Goal: Task Accomplishment & Management: Manage account settings

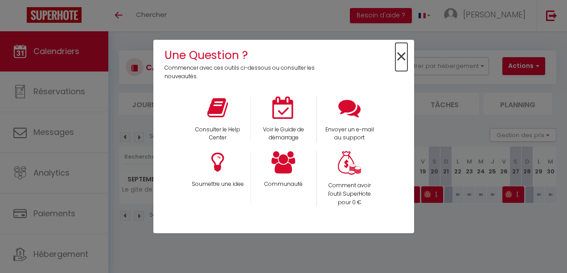
click at [402, 54] on span "×" at bounding box center [402, 57] width 12 height 28
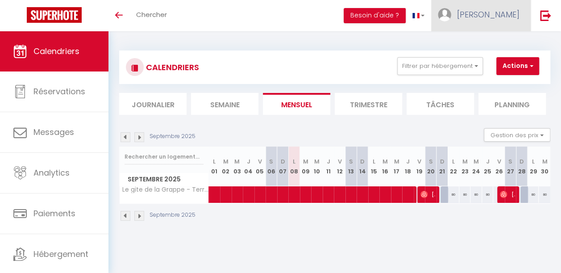
click at [506, 5] on link "[PERSON_NAME]" at bounding box center [480, 15] width 99 height 31
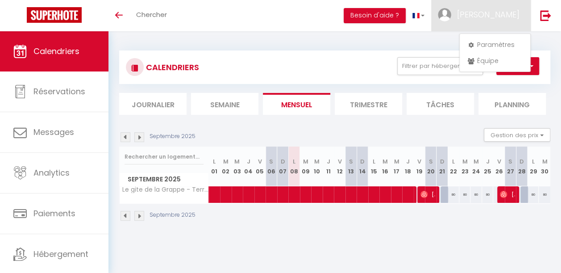
click at [493, 36] on div "Paramètres Équipe" at bounding box center [494, 52] width 71 height 38
click at [474, 46] on link "Paramètres" at bounding box center [495, 44] width 66 height 15
select select "fr"
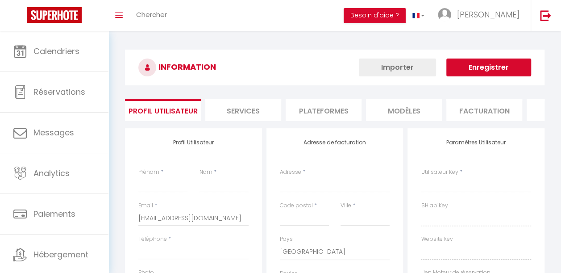
type input "[PERSON_NAME]"
type input "Muffatto"
type input "[PHONE_NUMBER]"
type input "[STREET_ADDRESS]"
type input "81600"
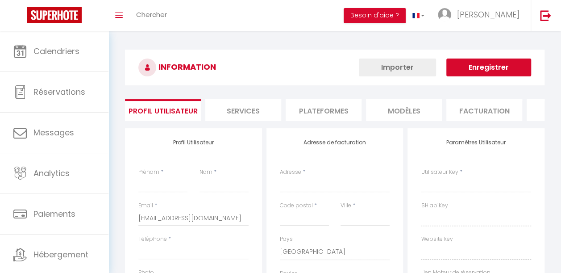
type input "GAILLAC"
select select "28"
type input "aXLsQUBaia8O8SuaHy16bOXEi"
type input "7gxhRQZoqBsFZEETSCOUd3a99"
type input "[URL][DOMAIN_NAME]"
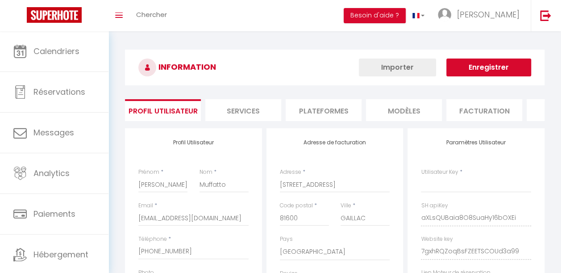
select select "fr"
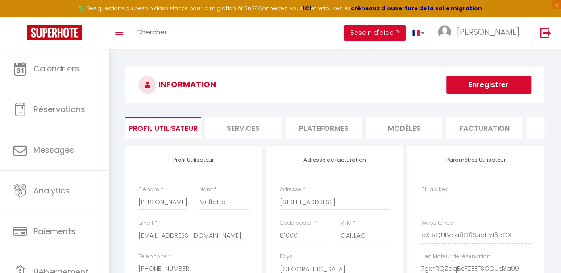
type input "aXLsQUBaia8O8SuaHy16bOXEi"
type input "7gxhRQZoqBsFZEETSCOUd3a99"
type input "[URL][DOMAIN_NAME]"
click at [329, 130] on li "Plateformes" at bounding box center [323, 127] width 76 height 22
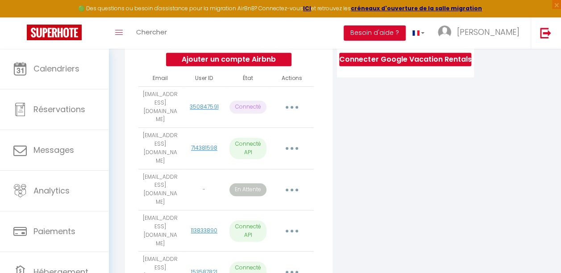
scroll to position [178, 0]
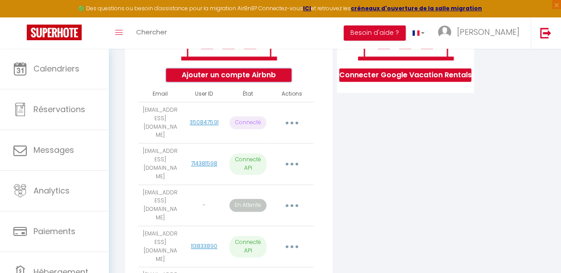
click at [254, 75] on button "Ajouter un compte Airbnb" at bounding box center [228, 74] width 125 height 13
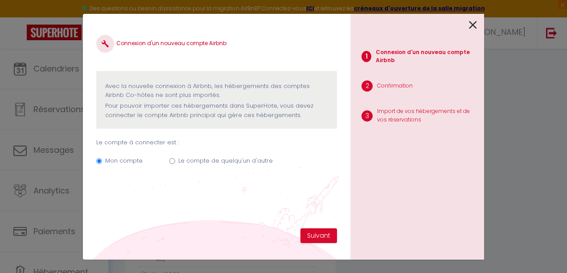
click at [220, 157] on label "Le compte de quelqu'un d'autre" at bounding box center [225, 160] width 95 height 9
click at [175, 158] on input "Le compte de quelqu'un d'autre" at bounding box center [173, 161] width 6 height 6
radio input "true"
radio input "false"
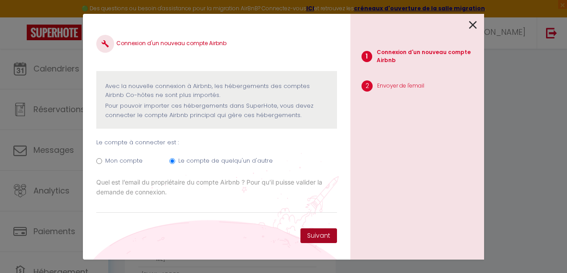
click at [313, 231] on button "Suivant" at bounding box center [319, 235] width 37 height 15
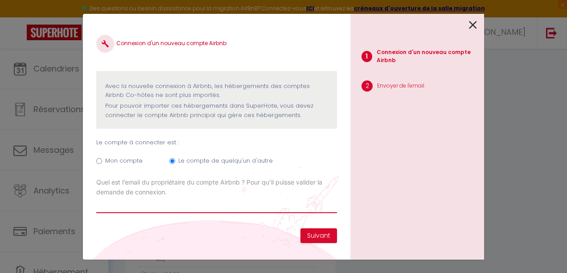
type input "é"
type input "[EMAIL_ADDRESS][DOMAIN_NAME]"
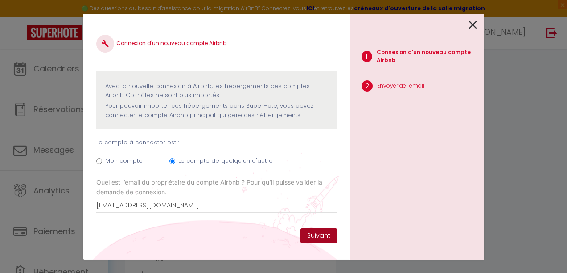
click at [319, 236] on button "Suivant" at bounding box center [319, 235] width 37 height 15
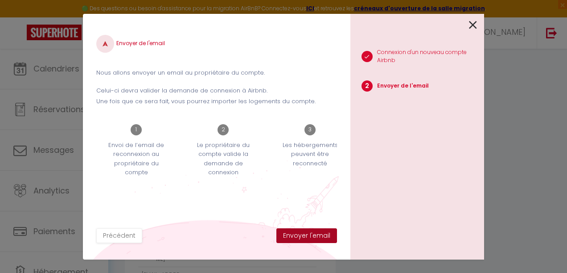
click at [319, 236] on button "Envoyer l'email" at bounding box center [307, 235] width 61 height 15
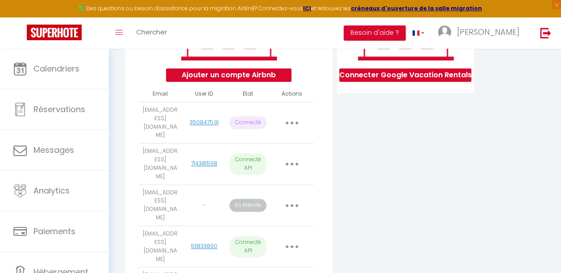
scroll to position [40, 0]
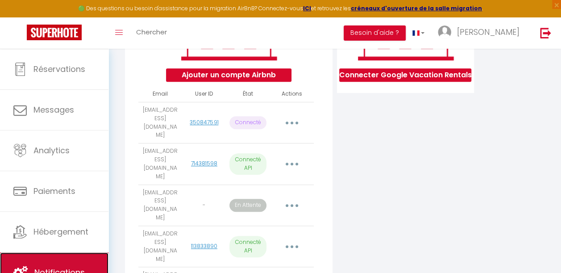
click at [50, 262] on link "Notifications" at bounding box center [54, 272] width 108 height 40
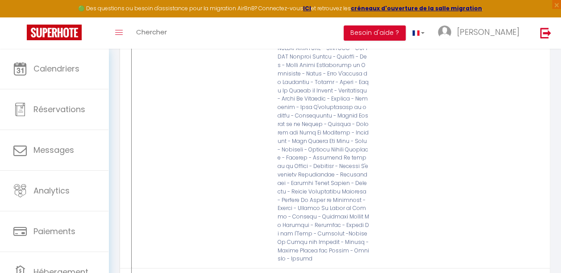
scroll to position [1284, 0]
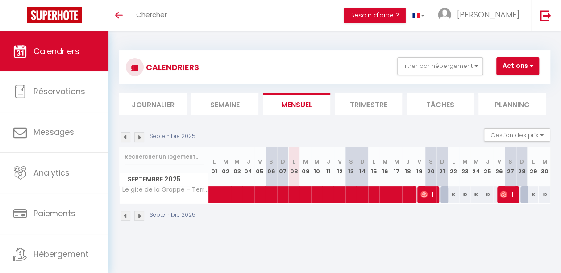
scroll to position [40, 0]
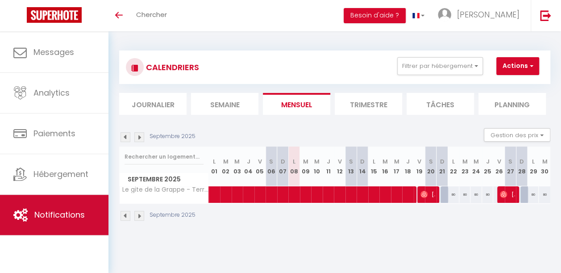
click at [57, 210] on span "Notifications" at bounding box center [59, 214] width 50 height 11
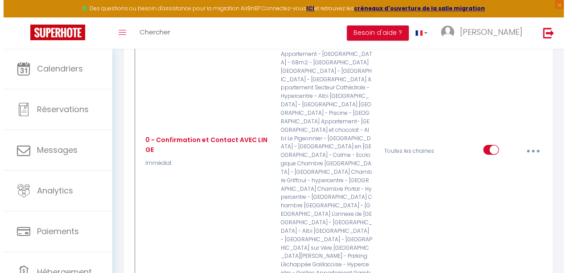
scroll to position [253, 0]
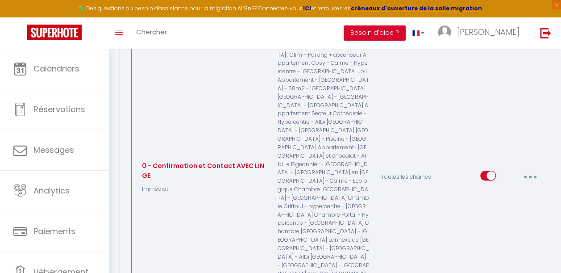
click at [534, 168] on button "button" at bounding box center [530, 176] width 24 height 17
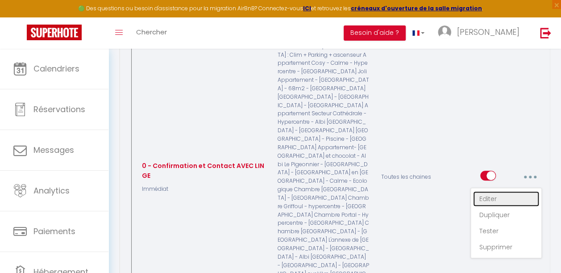
click at [489, 191] on link "Editer" at bounding box center [506, 198] width 66 height 15
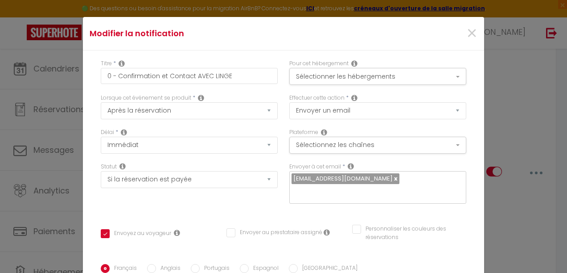
click at [513, 109] on div "Modifier la notification × Titre * 0 - Confirmation et Contact AVEC LINGE Pour …" at bounding box center [283, 136] width 567 height 273
click at [467, 34] on span "×" at bounding box center [472, 33] width 11 height 27
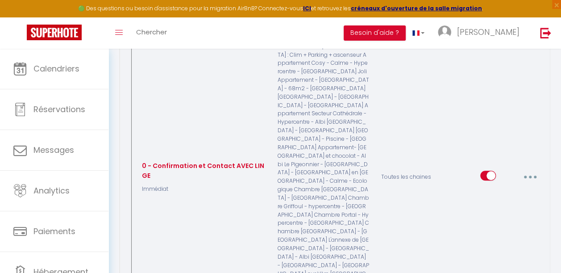
click at [522, 168] on button "button" at bounding box center [530, 176] width 24 height 17
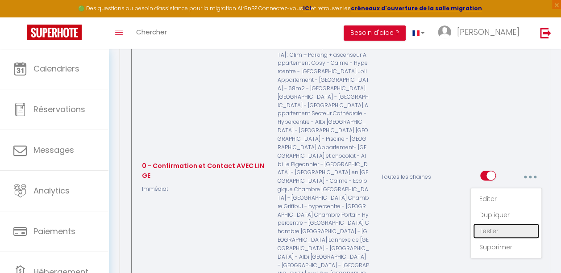
click at [488, 223] on link "Tester" at bounding box center [506, 230] width 66 height 15
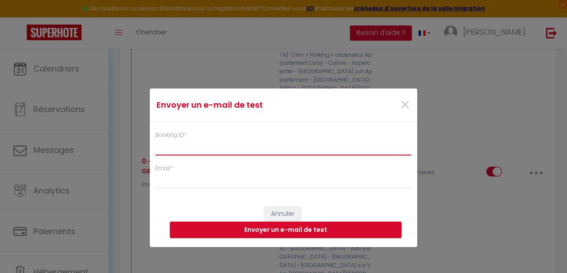
click at [193, 144] on input "Booking ID *" at bounding box center [284, 147] width 256 height 16
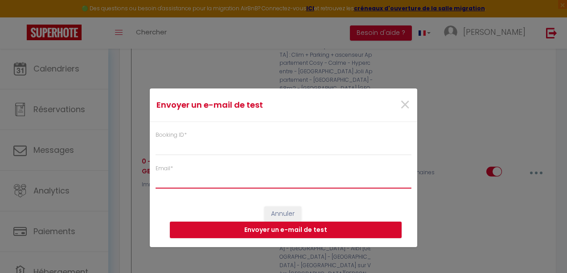
click at [185, 179] on input "Email *" at bounding box center [284, 180] width 256 height 16
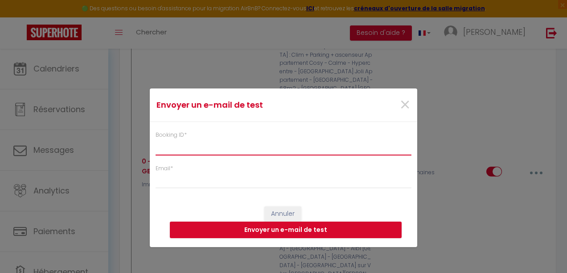
click at [165, 151] on input "Booking ID *" at bounding box center [284, 147] width 256 height 16
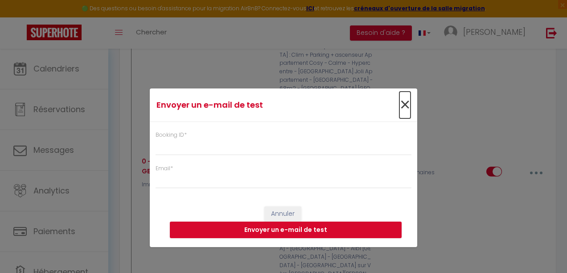
click at [408, 104] on span "×" at bounding box center [405, 104] width 11 height 27
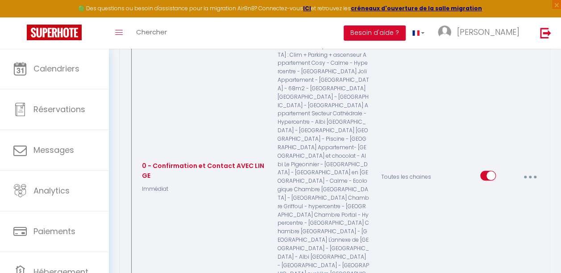
click at [530, 175] on icon "button" at bounding box center [530, 176] width 3 height 3
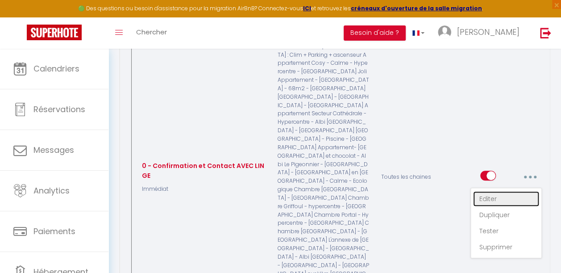
click at [492, 191] on link "Editer" at bounding box center [506, 198] width 66 height 15
checkbox input "true"
checkbox input "false"
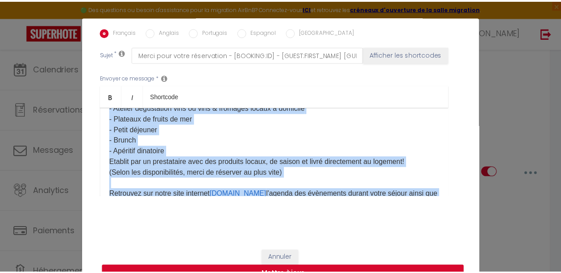
scroll to position [195, 0]
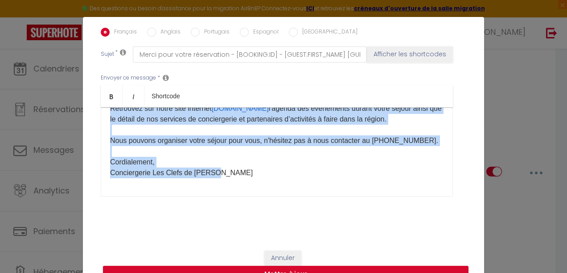
drag, startPoint x: 105, startPoint y: 118, endPoint x: 351, endPoint y: 198, distance: 258.6
click at [351, 198] on div "Envoyer ce message * Bold Italic Shortcode Rich text editor Bonjour [GUEST:FIRS…" at bounding box center [284, 134] width 366 height 145
copy div "Bonjour [GUEST:FIRST_NAME], Merci pour votre réservation. Nous sommes la Concie…"
click at [270, 252] on button "Annuler" at bounding box center [283, 257] width 37 height 15
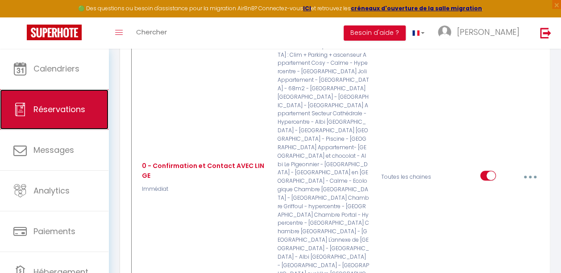
click at [58, 102] on link "Réservations" at bounding box center [54, 109] width 108 height 40
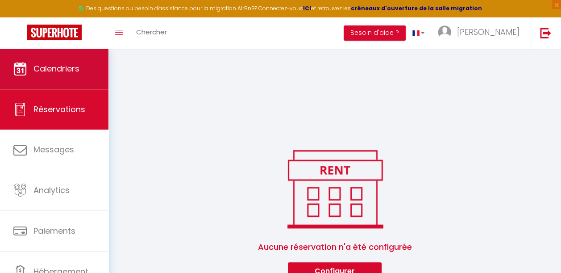
scroll to position [228, 0]
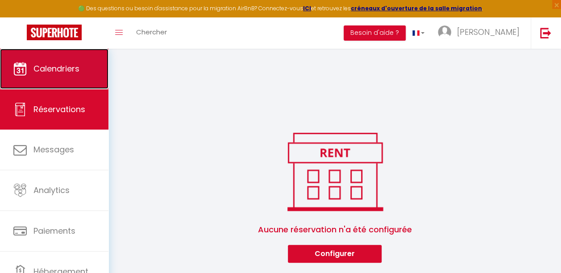
click at [58, 68] on span "Calendriers" at bounding box center [56, 68] width 46 height 11
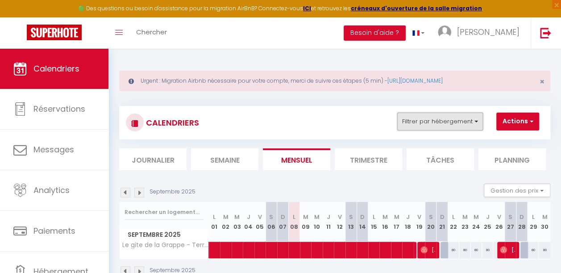
click at [434, 127] on button "Filtrer par hébergement" at bounding box center [440, 121] width 86 height 18
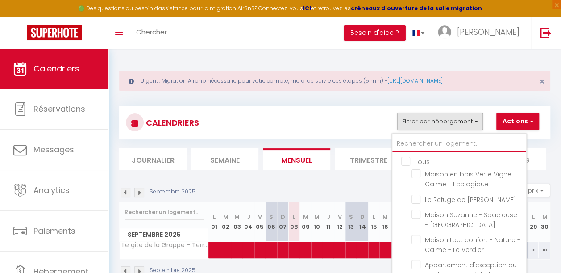
click at [421, 146] on input "text" at bounding box center [459, 144] width 134 height 16
type input "p"
checkbox input "false"
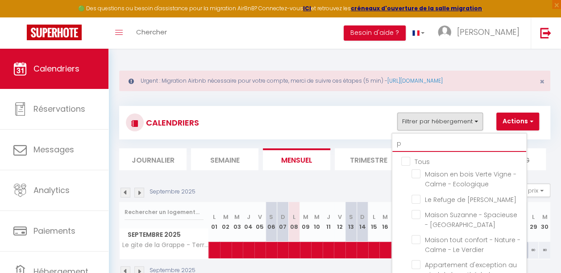
checkbox input "false"
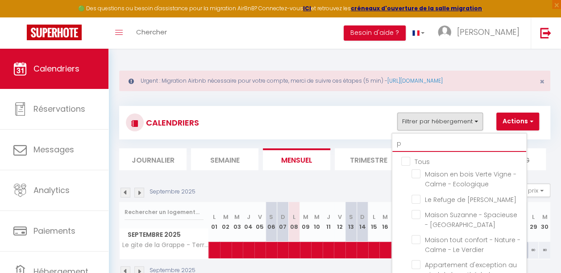
checkbox input "false"
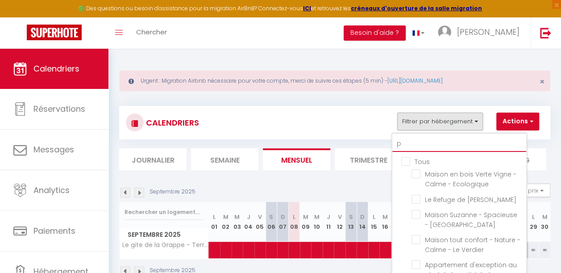
checkbox input "false"
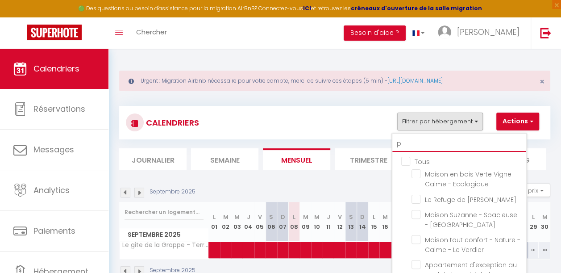
checkbox input "false"
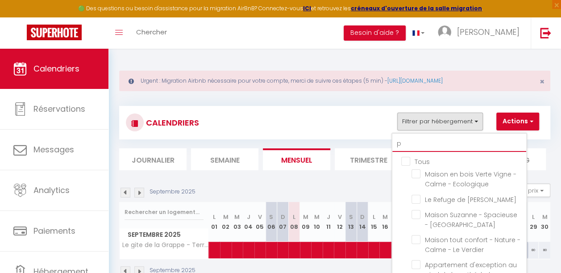
checkbox input "false"
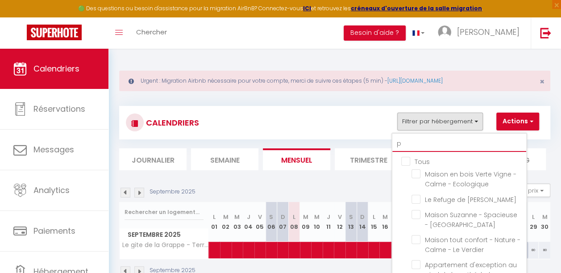
checkbox input "false"
checkbox input "true"
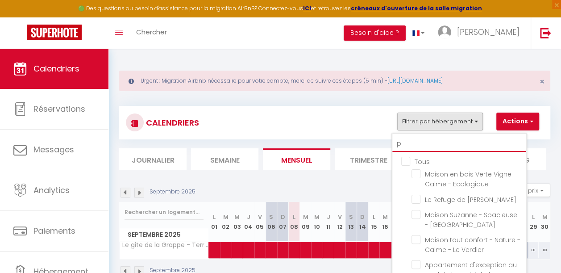
checkbox input "false"
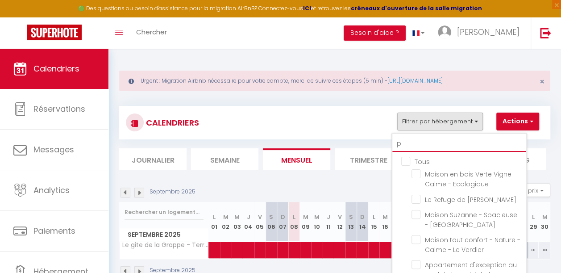
checkbox input "false"
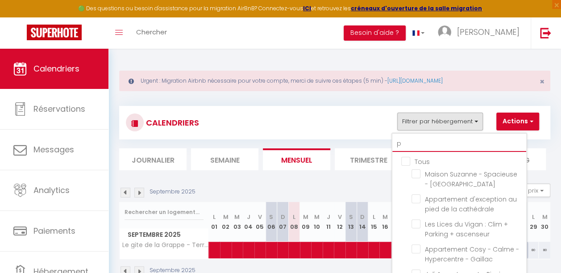
type input "pi"
checkbox input "false"
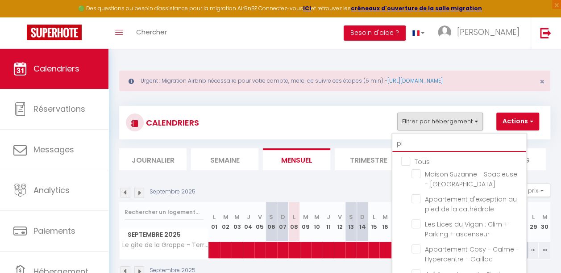
checkbox input "false"
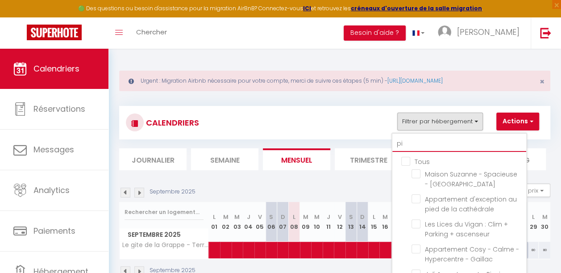
checkbox input "false"
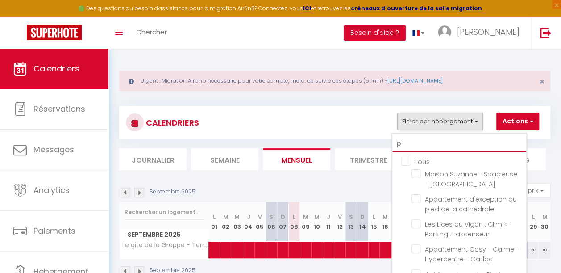
checkbox input "false"
type input "pig"
checkbox input "false"
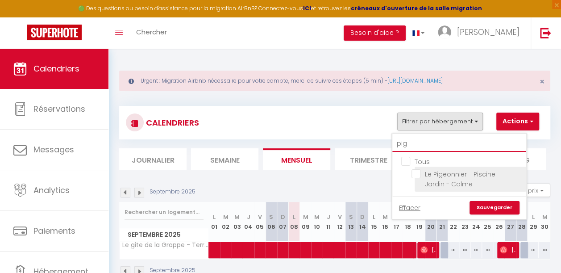
type input "pig"
click at [414, 175] on input "Le Pigeonnier - Piscine - Jardin - Calme" at bounding box center [467, 173] width 112 height 9
checkbox input "true"
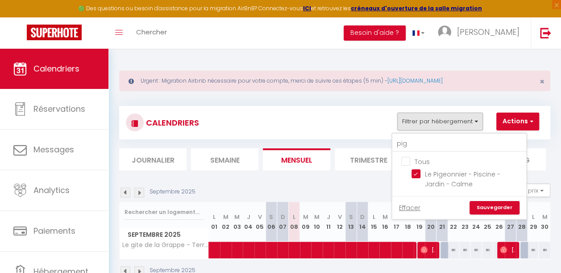
click at [495, 205] on link "Sauvegarder" at bounding box center [494, 207] width 50 height 13
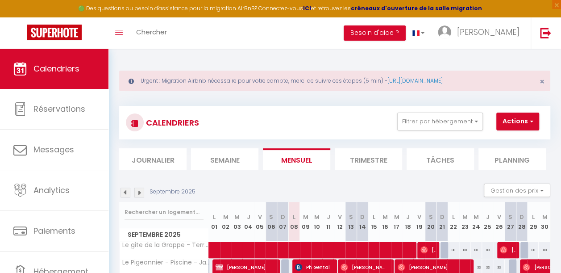
click at [129, 192] on div "Septembre 2025" at bounding box center [158, 192] width 79 height 10
click at [129, 192] on img at bounding box center [125, 192] width 10 height 10
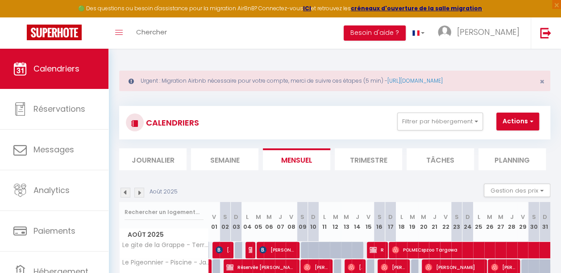
click at [129, 192] on img at bounding box center [125, 192] width 10 height 10
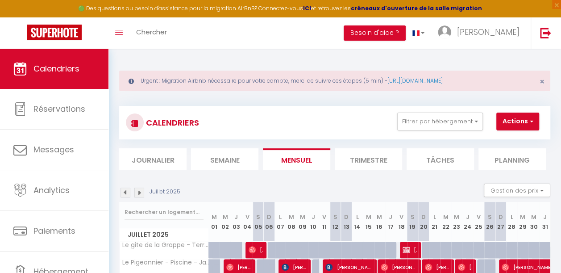
scroll to position [49, 0]
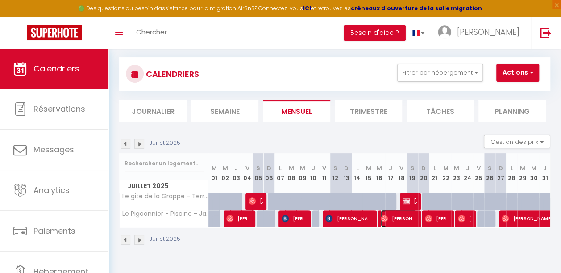
click at [397, 223] on span "Michiel Mulder" at bounding box center [399, 218] width 36 height 17
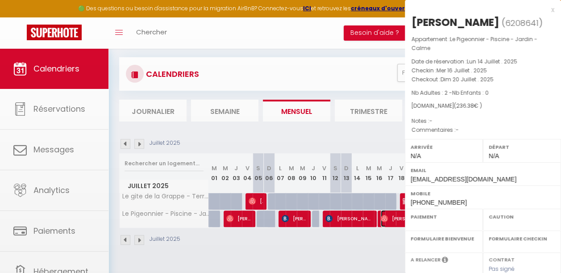
select select "OK"
select select "0"
select select "1"
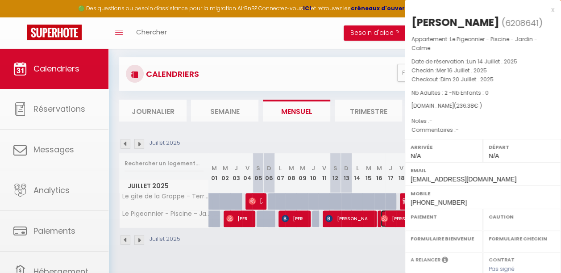
select select
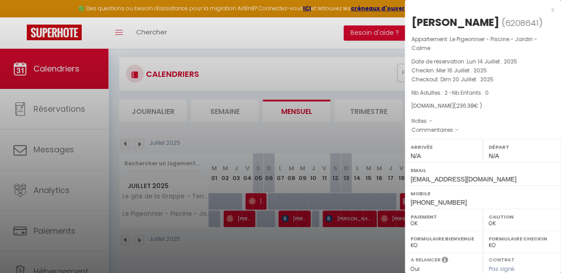
click at [293, 217] on div at bounding box center [280, 136] width 561 height 273
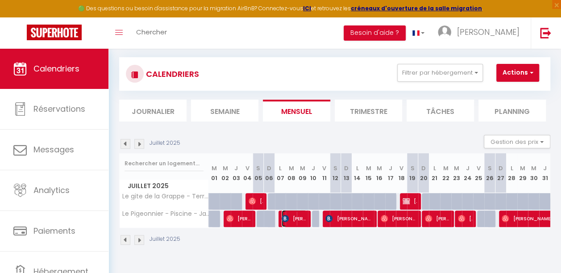
click at [293, 217] on span "Aline Tessier" at bounding box center [293, 218] width 25 height 17
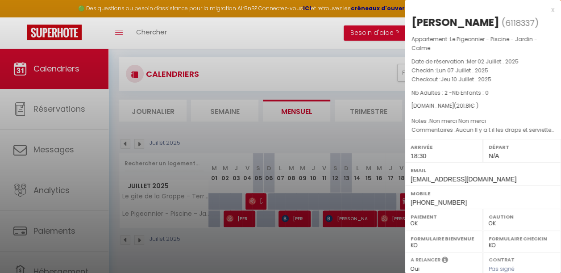
click at [332, 74] on div at bounding box center [280, 136] width 561 height 273
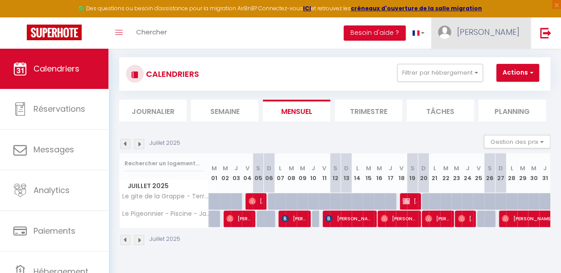
click at [492, 30] on span "[PERSON_NAME]" at bounding box center [488, 31] width 62 height 11
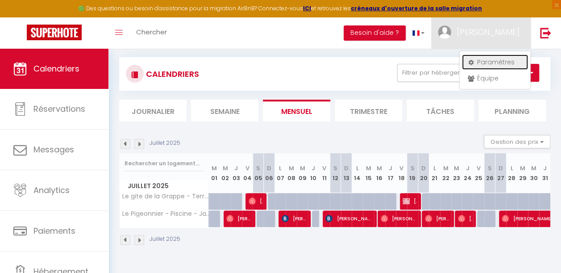
click at [480, 63] on link "Paramètres" at bounding box center [495, 61] width 66 height 15
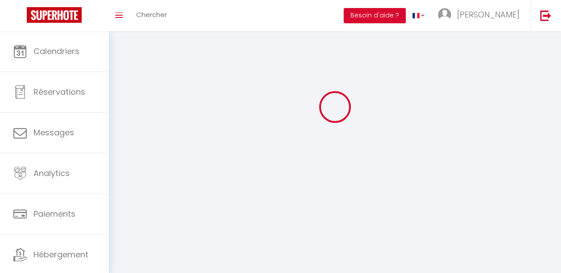
type input "[PERSON_NAME]"
type input "Muffatto"
type input "[PHONE_NUMBER]"
type input "[STREET_ADDRESS]"
type input "81600"
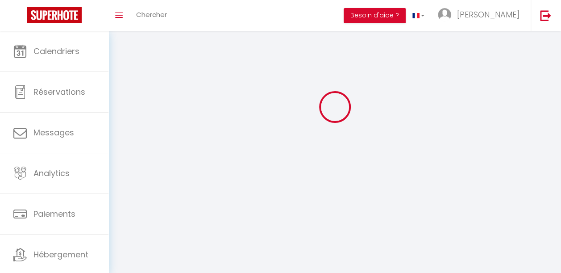
type input "GAILLAC"
type input "aXLsQUBaia8O8SuaHy16bOXEi"
type input "7gxhRQZoqBsFZEETSCOUd3a99"
select select "28"
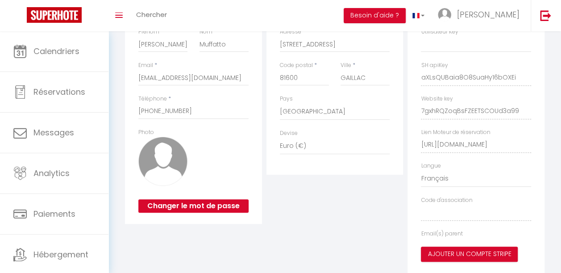
type input "aXLsQUBaia8O8SuaHy16bOXEi"
type input "7gxhRQZoqBsFZEETSCOUd3a99"
type input "[URL][DOMAIN_NAME]"
select select "fr"
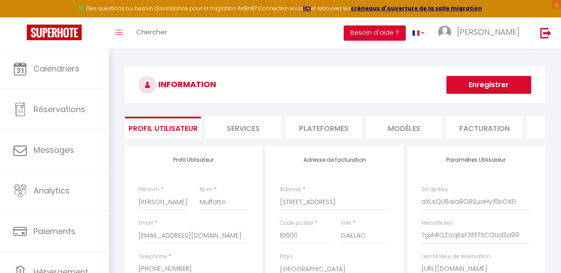
click at [298, 129] on li "Plateformes" at bounding box center [323, 127] width 76 height 22
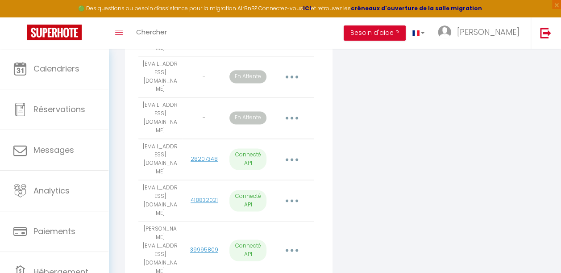
scroll to position [559, 0]
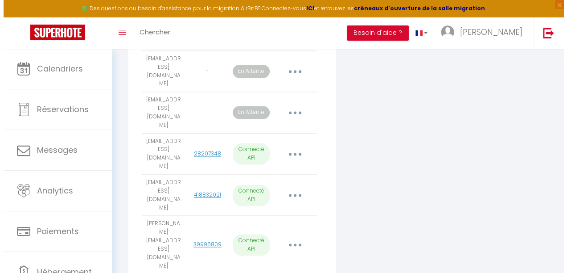
scroll to position [551, 0]
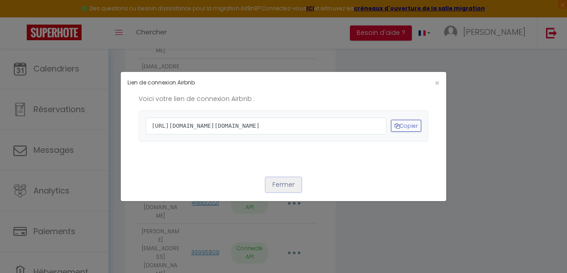
click at [272, 192] on button "Fermer" at bounding box center [284, 184] width 36 height 15
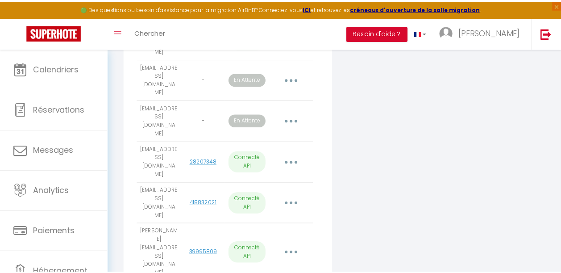
scroll to position [559, 0]
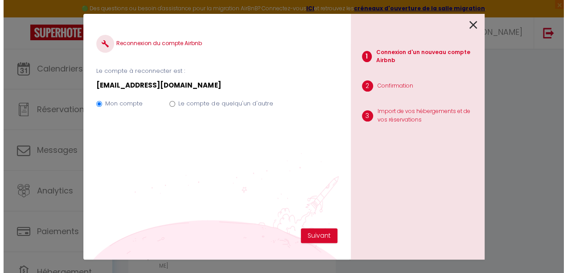
scroll to position [551, 0]
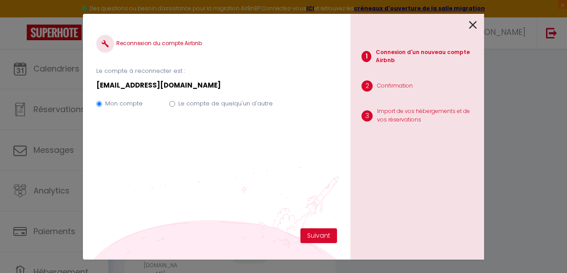
click at [240, 103] on label "Le compte de quelqu'un d'autre" at bounding box center [225, 103] width 95 height 9
click at [175, 103] on input "Le compte de quelqu'un d'autre" at bounding box center [173, 104] width 6 height 6
radio input "true"
radio input "false"
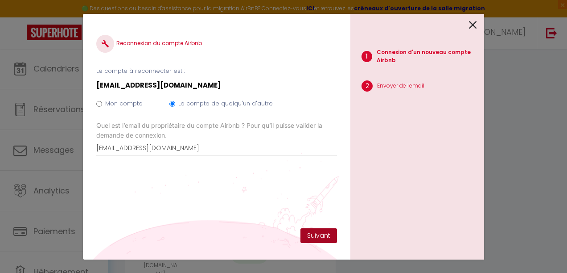
click at [317, 236] on button "Suivant" at bounding box center [319, 235] width 37 height 15
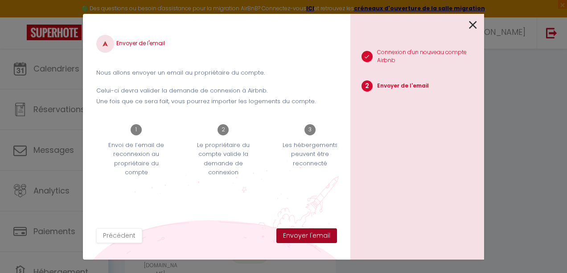
click at [317, 236] on button "Envoyer l'email" at bounding box center [307, 235] width 61 height 15
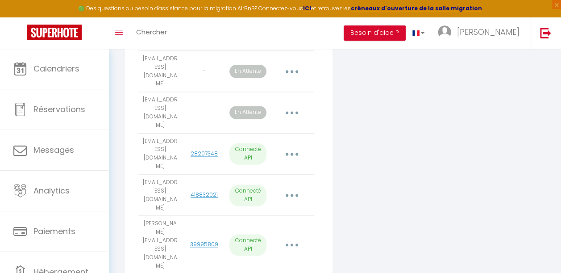
scroll to position [40, 0]
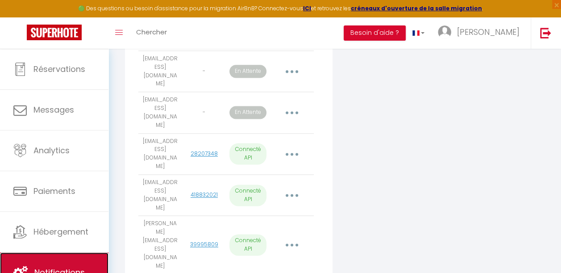
click at [33, 257] on link "Notifications" at bounding box center [54, 272] width 108 height 40
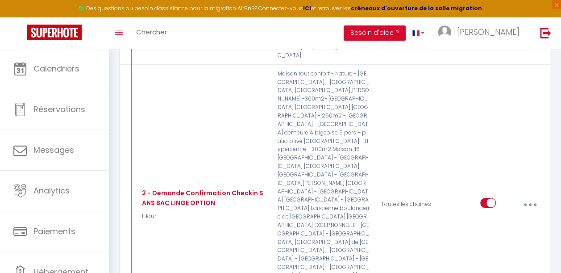
scroll to position [3484, 0]
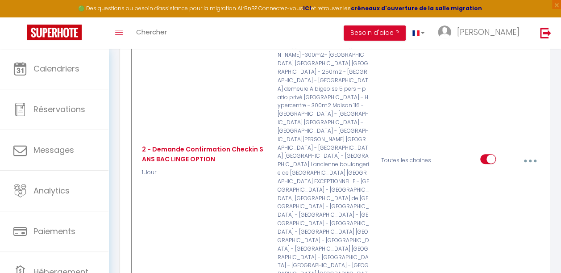
type input "Accés Pigeonnier"
select select "1 Jour"
select select
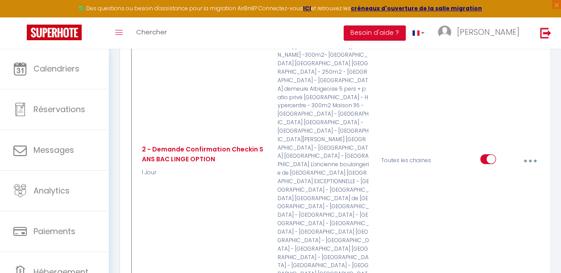
checkbox input "true"
checkbox input "false"
radio input "true"
type input "Votre Accés au Pigeonnier"
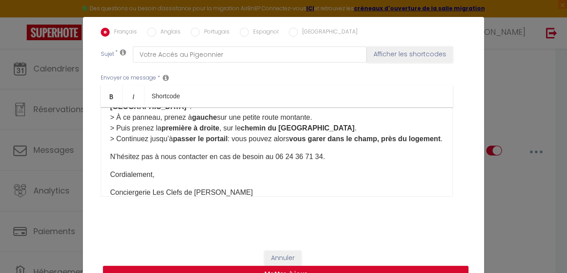
scroll to position [109, 0]
click at [273, 252] on button "Annuler" at bounding box center [283, 257] width 37 height 15
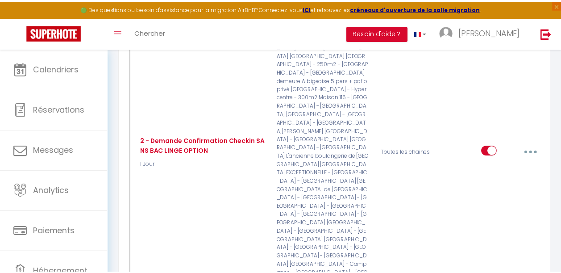
scroll to position [3484, 0]
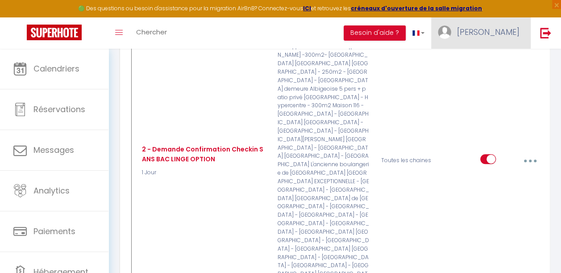
click at [506, 33] on span "[PERSON_NAME]" at bounding box center [488, 31] width 62 height 11
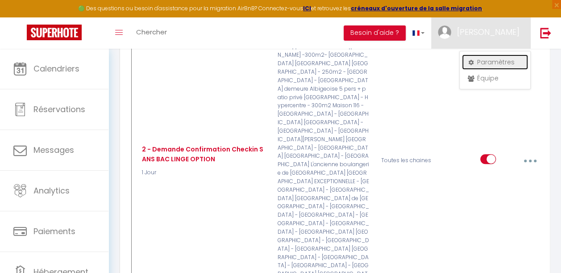
click at [484, 62] on link "Paramètres" at bounding box center [495, 61] width 66 height 15
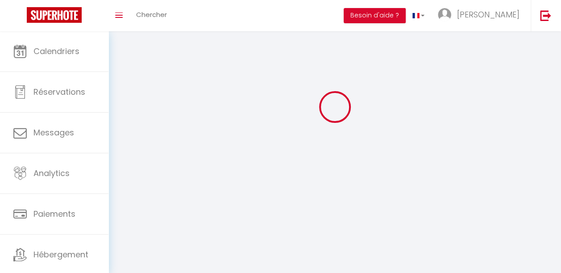
type input "[PERSON_NAME]"
type input "Muffatto"
type input "[PHONE_NUMBER]"
type input "[STREET_ADDRESS]"
type input "81600"
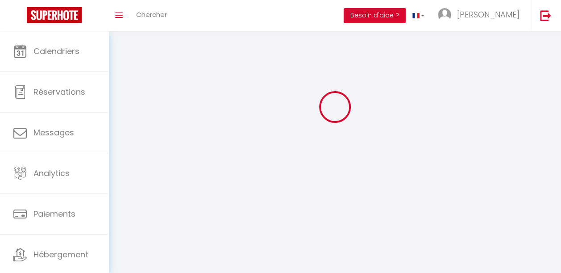
type input "GAILLAC"
select select "28"
type input "aXLsQUBaia8O8SuaHy16bOXEi"
type input "7gxhRQZoqBsFZEETSCOUd3a99"
type input "[URL][DOMAIN_NAME]"
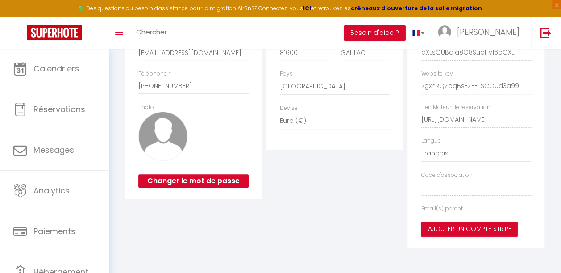
type input "aXLsQUBaia8O8SuaHy16bOXEi"
type input "7gxhRQZoqBsFZEETSCOUd3a99"
type input "[URL][DOMAIN_NAME]"
select select "fr"
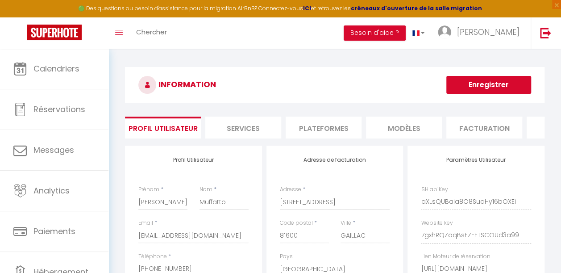
click at [317, 126] on li "Plateformes" at bounding box center [323, 127] width 76 height 22
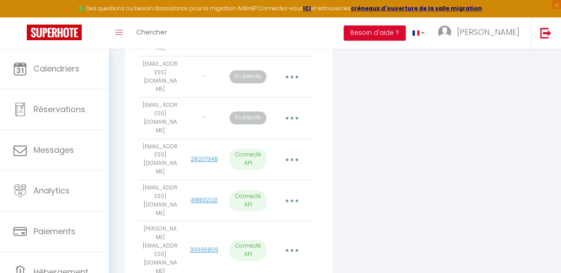
scroll to position [578, 0]
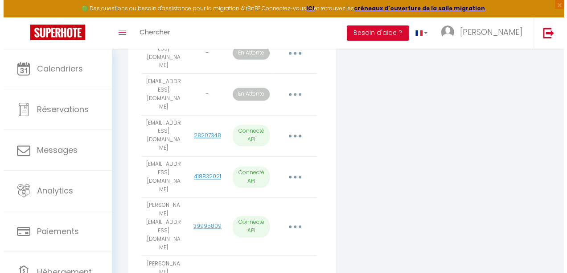
scroll to position [569, 0]
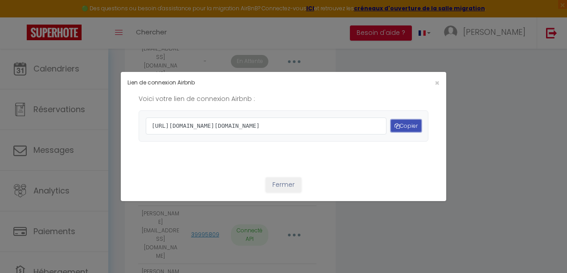
click at [400, 124] on button "Copier" at bounding box center [406, 126] width 30 height 12
click at [351, 117] on span "https://www.airbnb.com/oauth2/auth?client_id=41cohh4wmz0c6jjcf4i2t6tti&redirect…" at bounding box center [266, 125] width 241 height 17
drag, startPoint x: 352, startPoint y: 145, endPoint x: 141, endPoint y: 109, distance: 215.0
click at [141, 110] on div "https://www.airbnb.com/oauth2/auth?client_id=41cohh4wmz0c6jjcf4i2t6tti&redirect…" at bounding box center [284, 125] width 290 height 31
drag, startPoint x: 141, startPoint y: 109, endPoint x: 189, endPoint y: 117, distance: 49.3
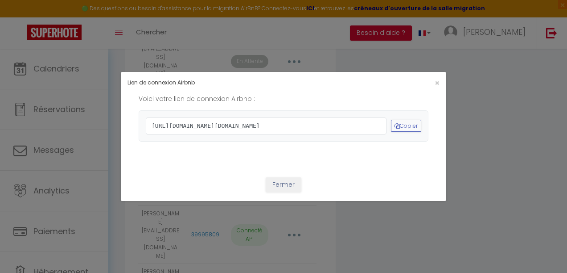
copy span "https://www.airbnb.com/oauth2/auth?client_id=41cohh4wmz0c6jjcf4i2t6tti&redirect…"
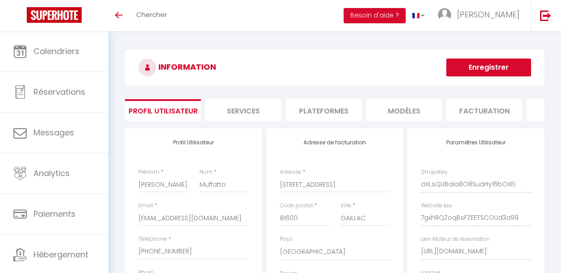
select select "28"
select select "fr"
click at [326, 103] on li "Plateformes" at bounding box center [323, 110] width 76 height 22
